Goal: Task Accomplishment & Management: Manage account settings

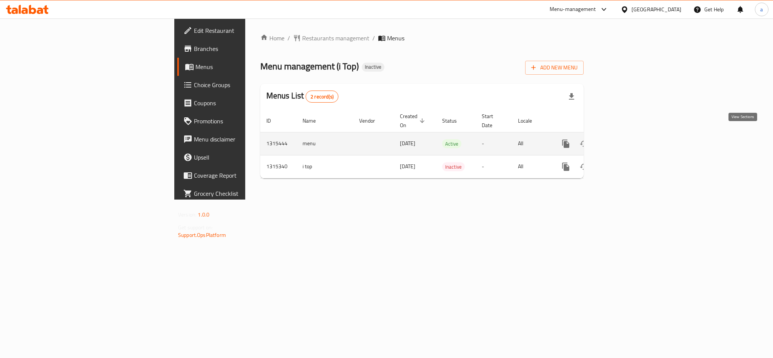
click at [624, 140] on icon "enhanced table" at bounding box center [620, 143] width 7 height 7
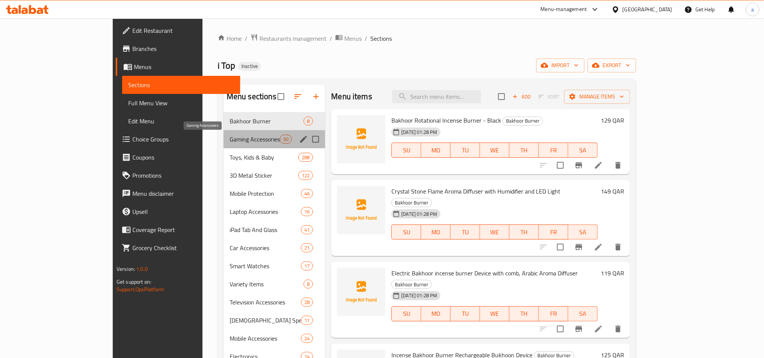
click at [230, 138] on span "Gaming Accessories" at bounding box center [255, 139] width 50 height 9
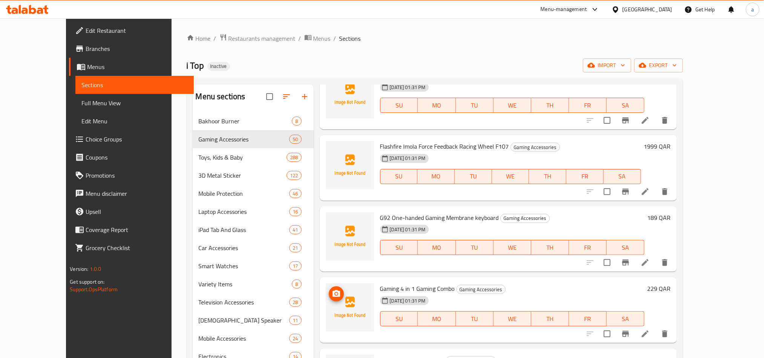
scroll to position [1075, 0]
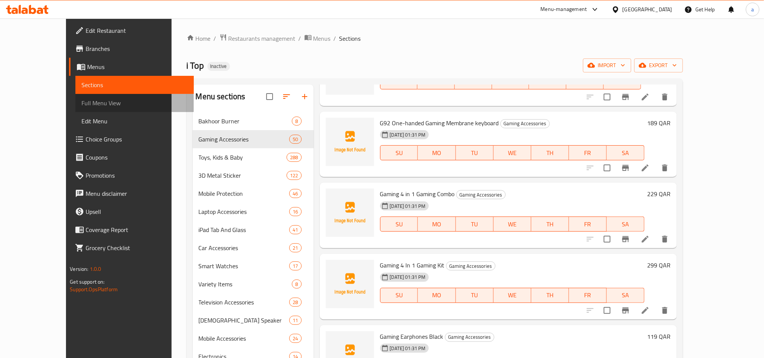
click at [81, 103] on span "Full Menu View" at bounding box center [134, 102] width 106 height 9
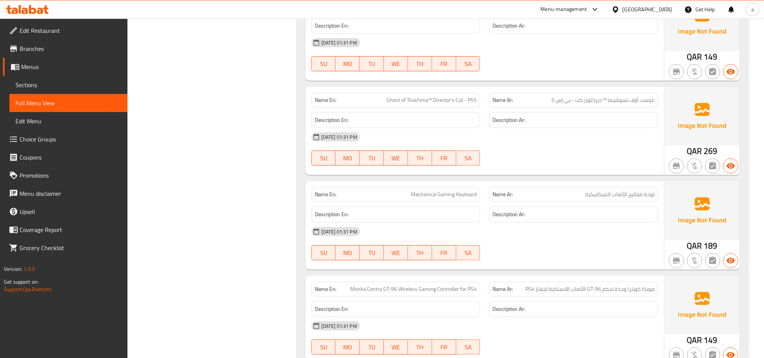
scroll to position [2926, 0]
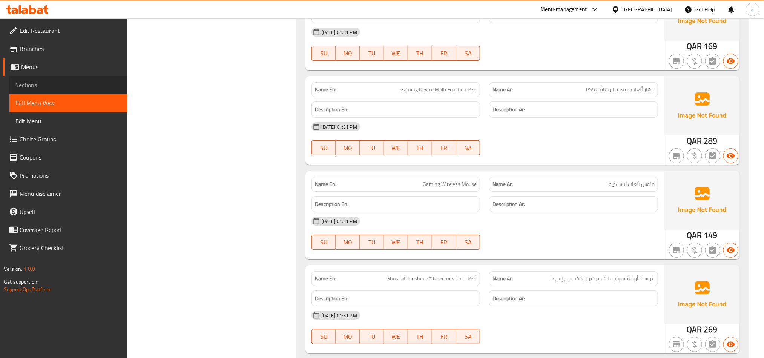
click at [40, 76] on link "Sections" at bounding box center [68, 85] width 118 height 18
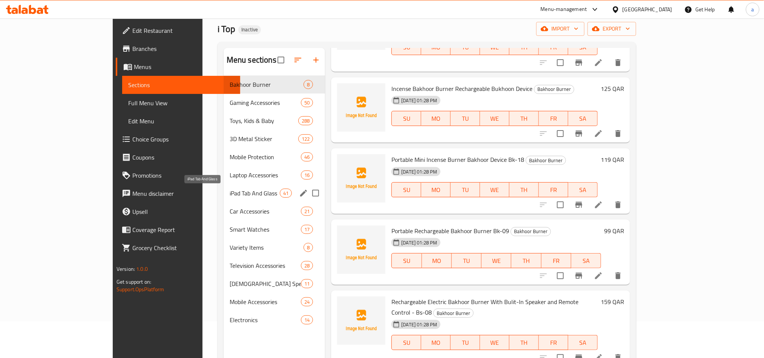
scroll to position [57, 0]
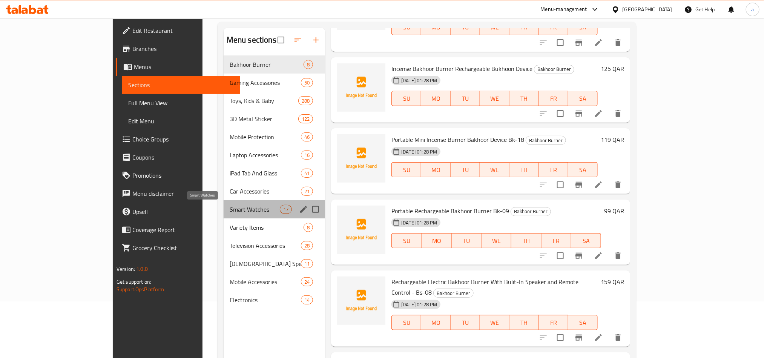
click at [230, 209] on span "Smart Watches" at bounding box center [255, 209] width 50 height 9
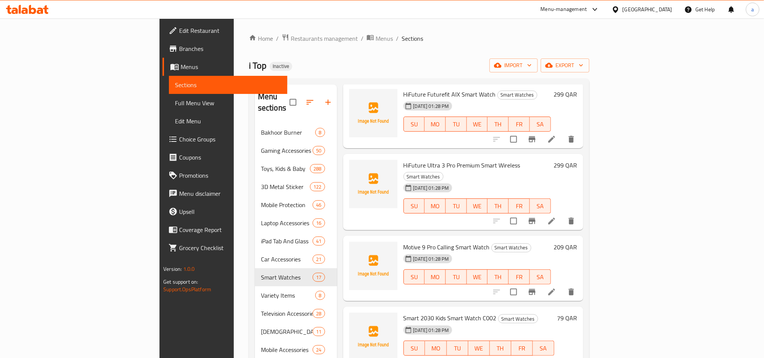
scroll to position [622, 0]
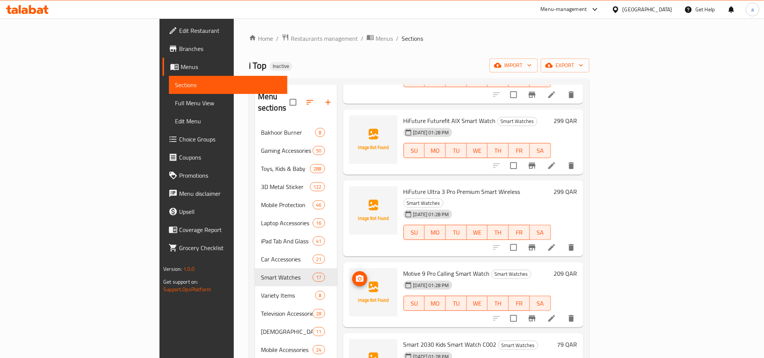
click at [349, 268] on img at bounding box center [373, 292] width 48 height 48
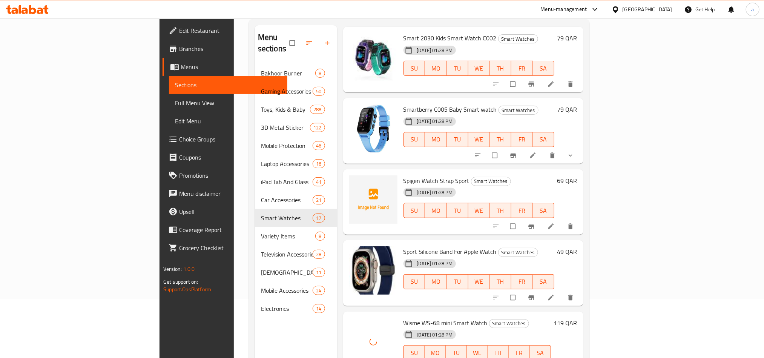
scroll to position [106, 0]
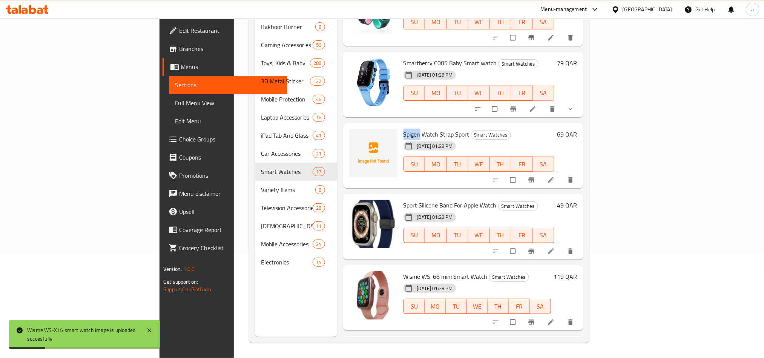
drag, startPoint x: 364, startPoint y: 66, endPoint x: 379, endPoint y: 66, distance: 15.5
click at [404, 129] on span "Spigen Watch Strap Sport" at bounding box center [437, 134] width 66 height 11
copy span "Spigen"
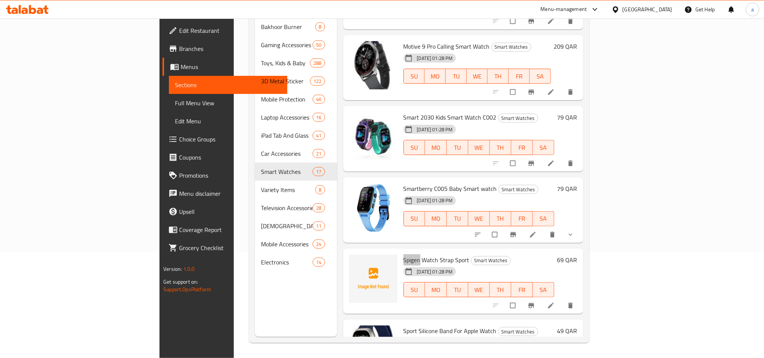
scroll to position [700, 0]
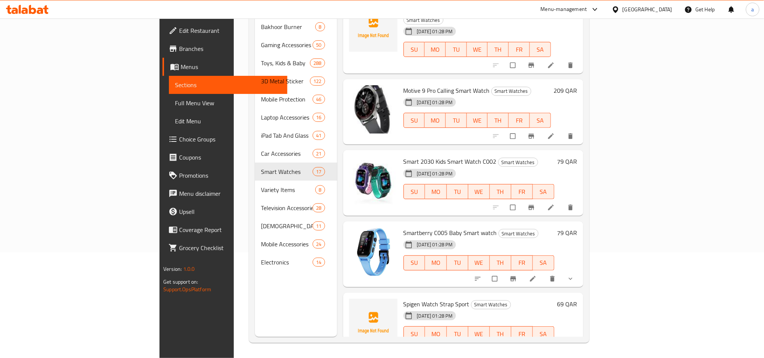
click at [404, 298] on span "Spigen Watch Strap Sport" at bounding box center [437, 303] width 66 height 11
drag, startPoint x: 381, startPoint y: 236, endPoint x: 428, endPoint y: 240, distance: 47.0
click at [428, 299] on h6 "Spigen Watch Strap Sport Smart Watches" at bounding box center [479, 304] width 151 height 11
copy span "Watch Strap Sport"
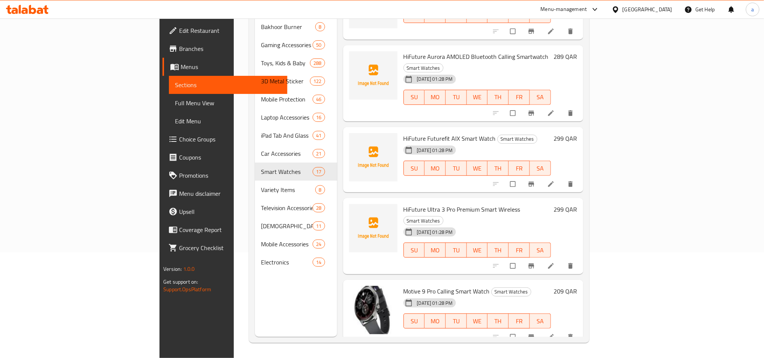
scroll to position [473, 0]
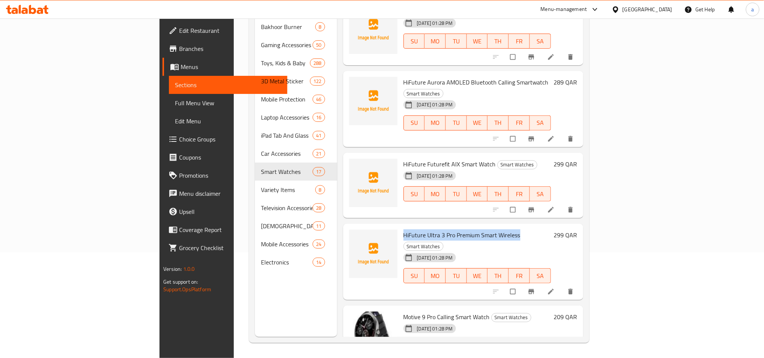
drag, startPoint x: 362, startPoint y: 180, endPoint x: 478, endPoint y: 179, distance: 115.8
click at [478, 227] on div "HiFuture Ultra 3 Pro Premium Smart Wireless Smart Watches 01-10-2025 01:28 PM S…" at bounding box center [478, 262] width 154 height 70
copy span "HiFuture Ultra 3 Pro Premium Smart Wireless"
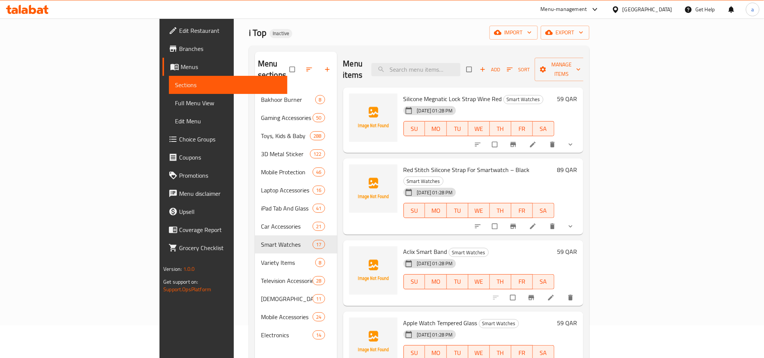
scroll to position [0, 0]
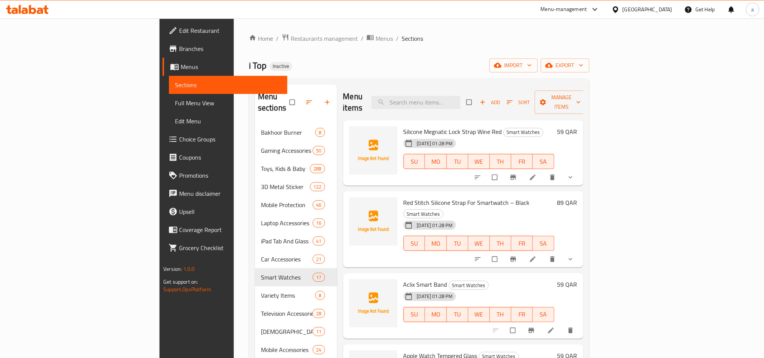
click at [404, 126] on span "Silicone Megnatic Lock Strap Wine Red" at bounding box center [453, 131] width 98 height 11
copy h6 "Silicone Megnatic Lock Strap Wine Red"
click at [404, 197] on span "Red Stitch Silicone Strap For Smartwatch – Black" at bounding box center [467, 202] width 126 height 11
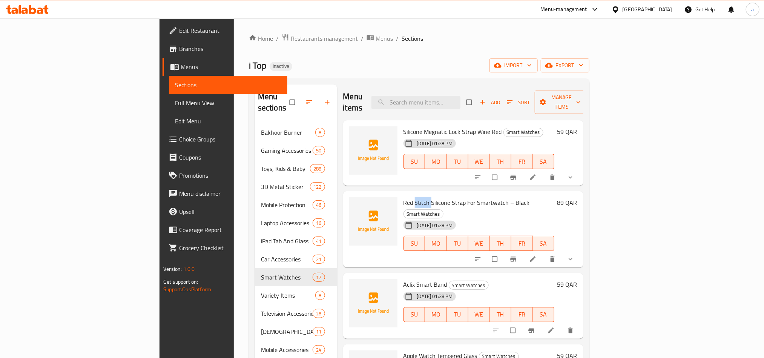
click at [404, 197] on span "Red Stitch Silicone Strap For Smartwatch – Black" at bounding box center [467, 202] width 126 height 11
copy h6 "Red Stitch Silicone Strap For Smartwatch – Black"
click at [404, 279] on span "Aclix Smart Band" at bounding box center [426, 284] width 44 height 11
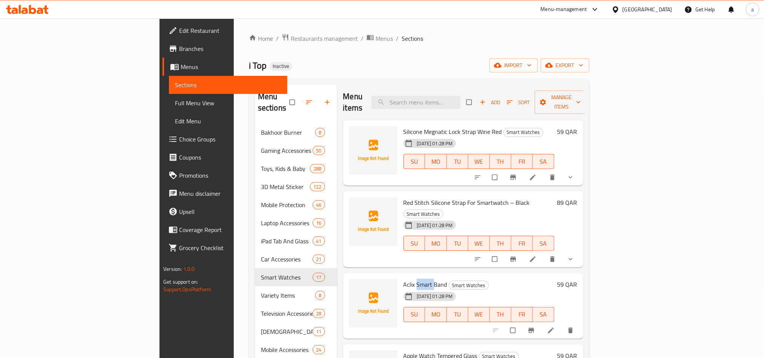
click at [404, 279] on span "Aclix Smart Band" at bounding box center [426, 284] width 44 height 11
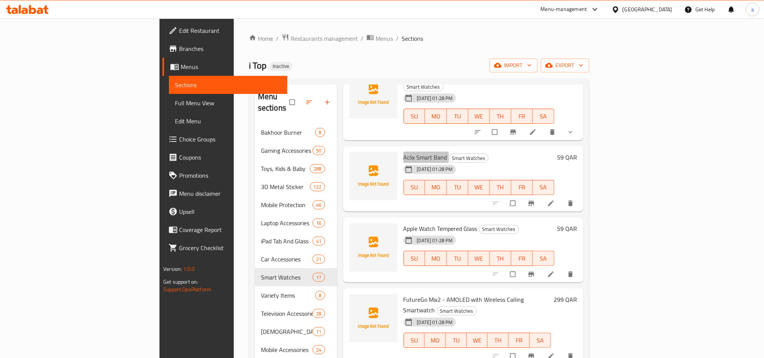
scroll to position [170, 0]
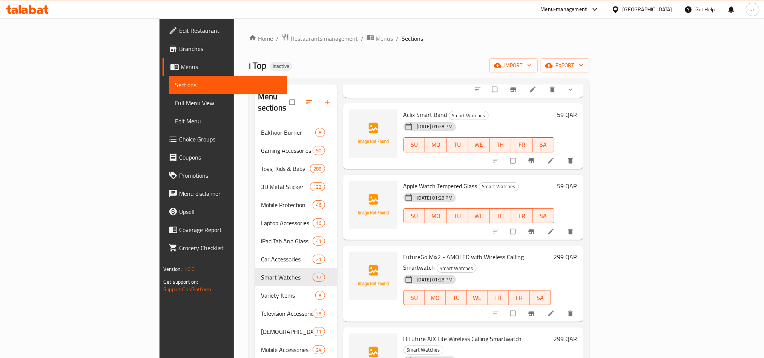
click at [404, 180] on span "Apple Watch Tempered Glass" at bounding box center [441, 185] width 74 height 11
copy h6 "Apple Watch Tempered Glass"
click at [404, 251] on span "FutureGo Mix2 - AMOLED with Wireless Calling Smartwatch" at bounding box center [464, 262] width 121 height 22
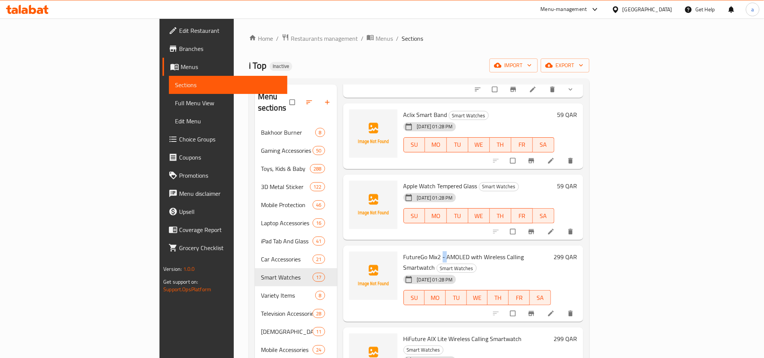
click at [404, 251] on span "FutureGo Mix2 - AMOLED with Wireless Calling Smartwatch" at bounding box center [464, 262] width 121 height 22
copy h6 "FutureGo Mix2 - AMOLED with Wireless Calling Smartwatch"
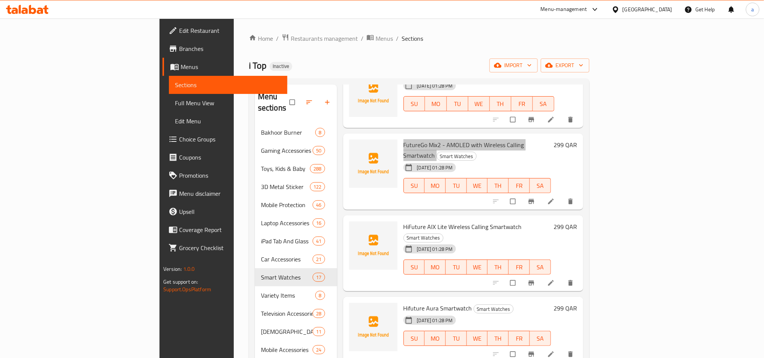
scroll to position [283, 0]
click at [407, 220] on span "HiFuture AIX Lite Wireless Calling Smartwatch" at bounding box center [463, 225] width 118 height 11
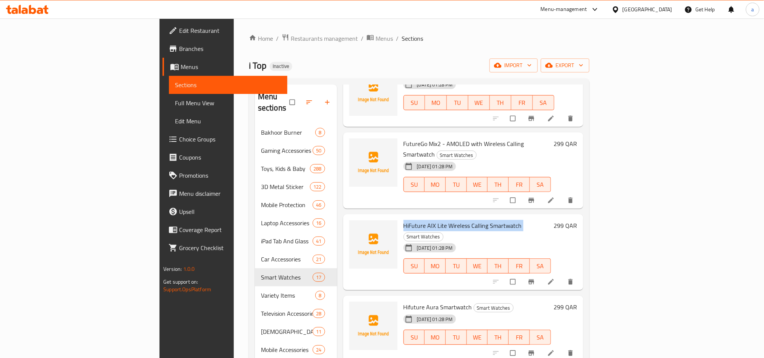
click at [407, 220] on span "HiFuture AIX Lite Wireless Calling Smartwatch" at bounding box center [463, 225] width 118 height 11
copy h6 "HiFuture AIX Lite Wireless Calling Smartwatch"
click at [404, 301] on span "Hifuture Aura Smartwatch" at bounding box center [438, 306] width 69 height 11
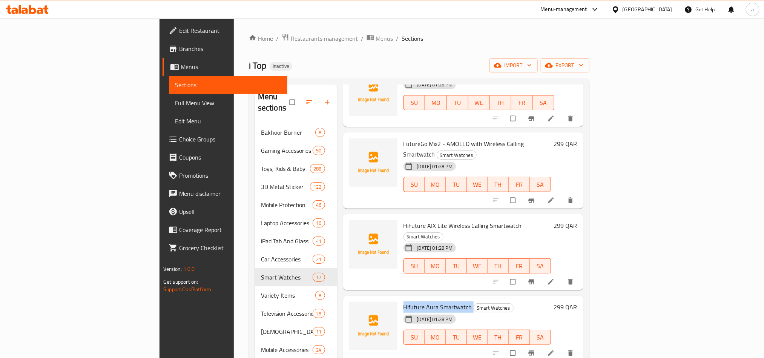
click at [404, 301] on span "Hifuture Aura Smartwatch" at bounding box center [438, 306] width 69 height 11
copy h6 "Hifuture Aura Smartwatch"
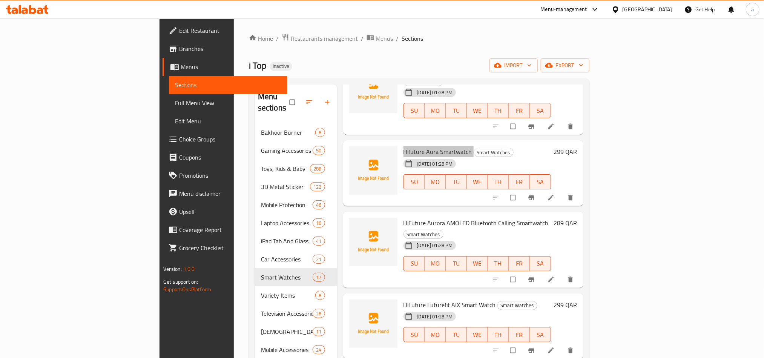
scroll to position [453, 0]
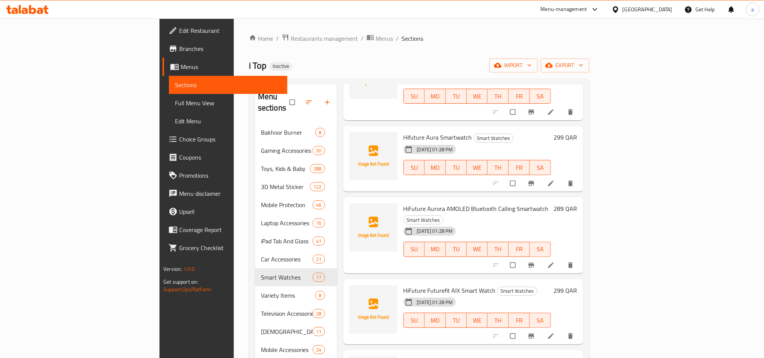
click at [404, 203] on span "HiFuture Aurora AMOLED Bluetooth Calling Smartwatch" at bounding box center [476, 208] width 145 height 11
copy h6 "HiFuture Aurora AMOLED Bluetooth Calling Smartwatch"
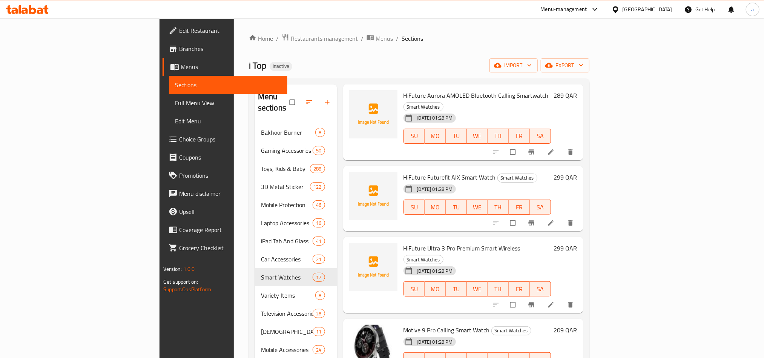
click at [404, 172] on span "HiFuture Futurefit AIX Smart Watch" at bounding box center [450, 177] width 92 height 11
click at [404, 243] on span "HiFuture Ultra 3 Pro Premium Smart Wireless" at bounding box center [462, 248] width 117 height 11
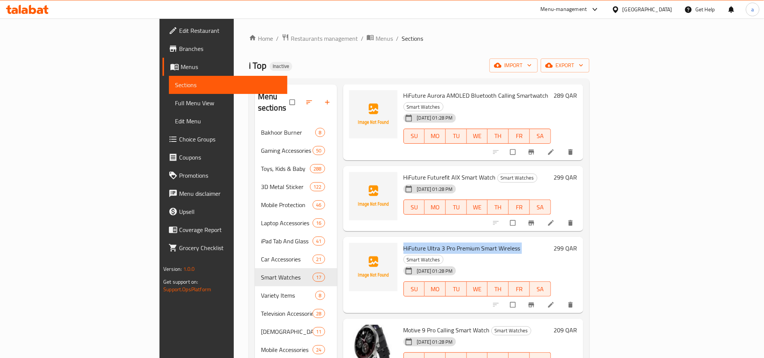
click at [404, 243] on span "HiFuture Ultra 3 Pro Premium Smart Wireless" at bounding box center [462, 248] width 117 height 11
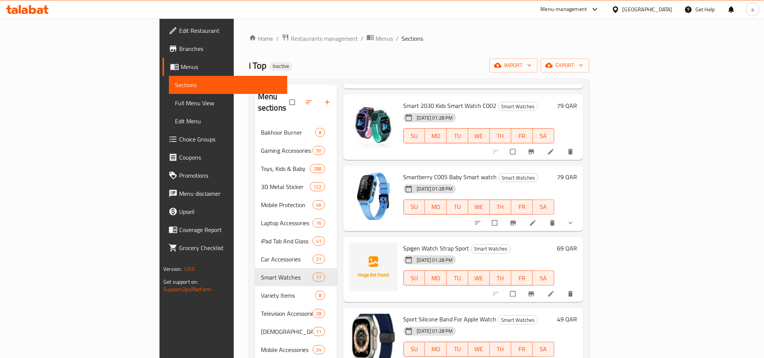
scroll to position [870, 0]
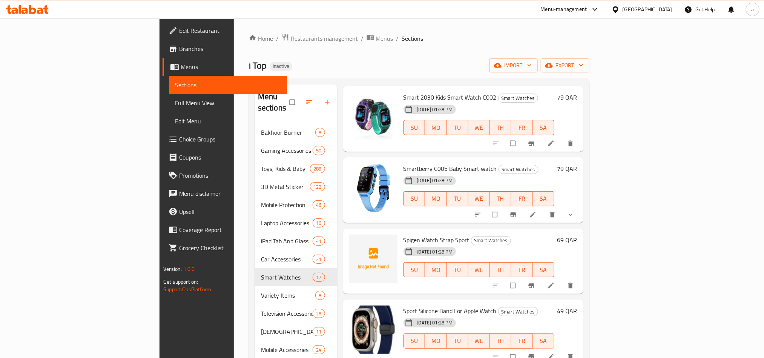
click at [404, 234] on span "Spigen Watch Strap Sport" at bounding box center [437, 239] width 66 height 11
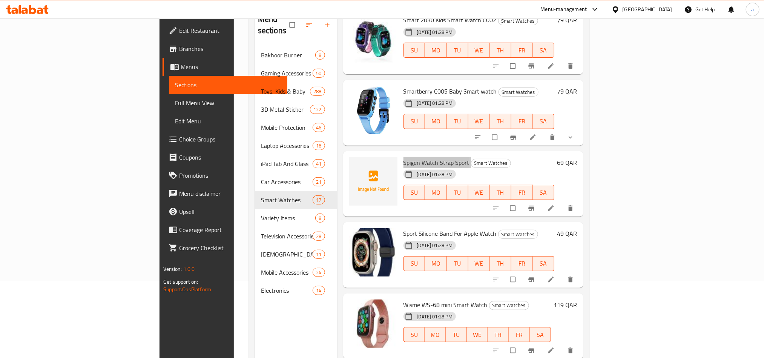
scroll to position [106, 0]
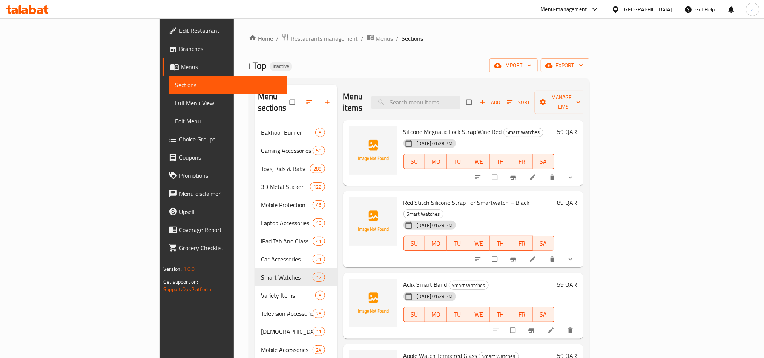
click at [667, 9] on div "[GEOGRAPHIC_DATA]" at bounding box center [648, 9] width 50 height 8
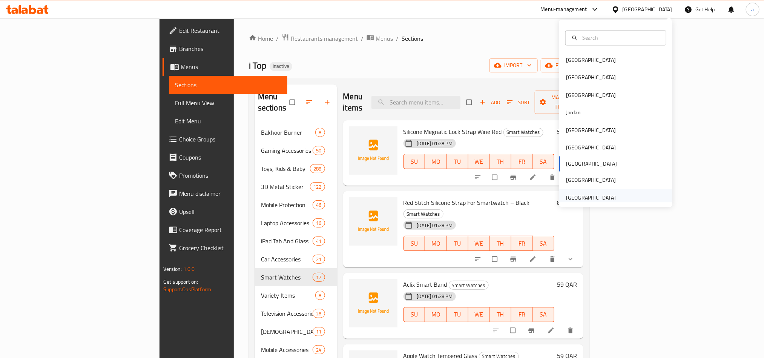
click at [583, 196] on div "United Arab Emirates" at bounding box center [591, 198] width 50 height 8
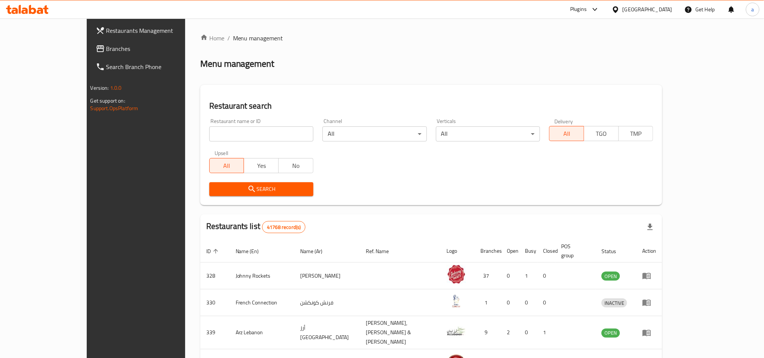
click at [587, 8] on div "Plugins" at bounding box center [578, 9] width 17 height 9
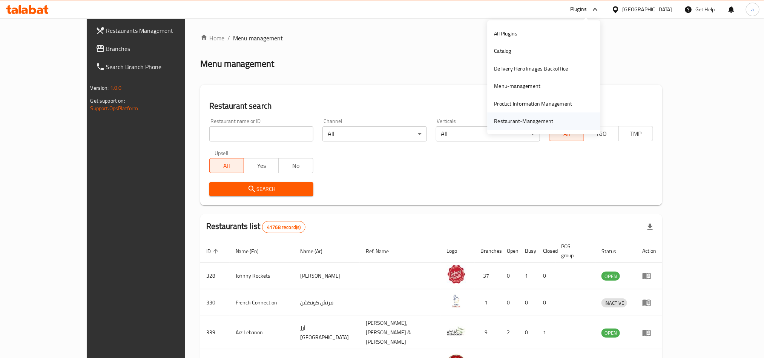
click at [547, 117] on div "Restaurant-Management" at bounding box center [524, 121] width 59 height 8
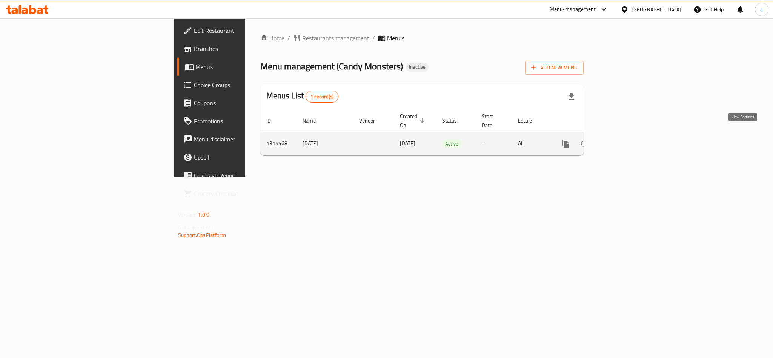
click at [625, 139] on icon "enhanced table" at bounding box center [620, 143] width 9 height 9
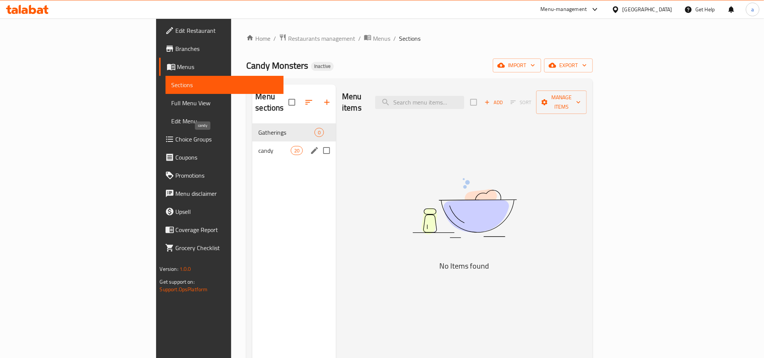
click at [258, 146] on span "candy" at bounding box center [274, 150] width 32 height 9
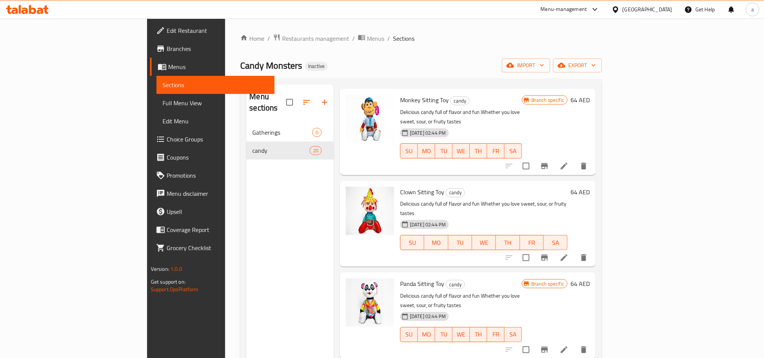
scroll to position [912, 0]
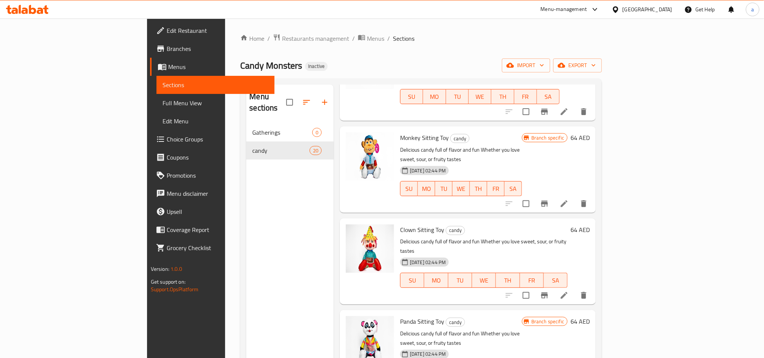
click at [167, 47] on span "Branches" at bounding box center [218, 48] width 102 height 9
